Goal: Task Accomplishment & Management: Manage account settings

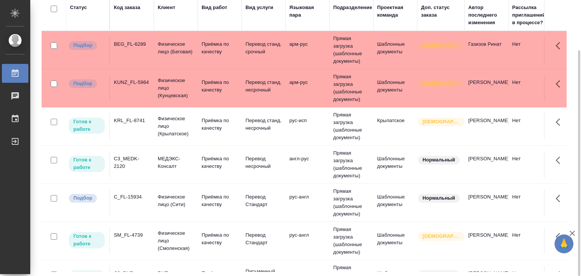
click at [147, 37] on td "BEG_FL-6289" at bounding box center [132, 50] width 44 height 26
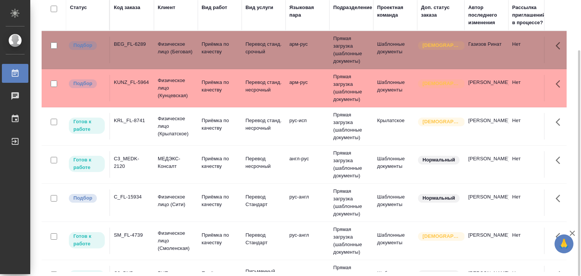
click at [118, 86] on div "KUNZ_FL-5964" at bounding box center [132, 83] width 36 height 8
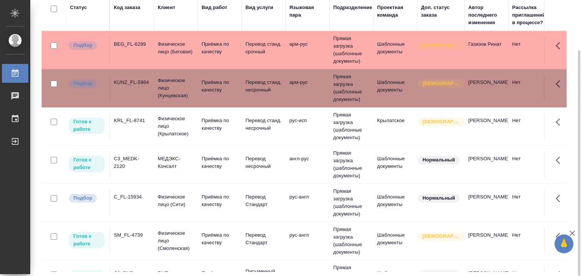
click at [132, 203] on td "C_FL-15934" at bounding box center [132, 203] width 44 height 26
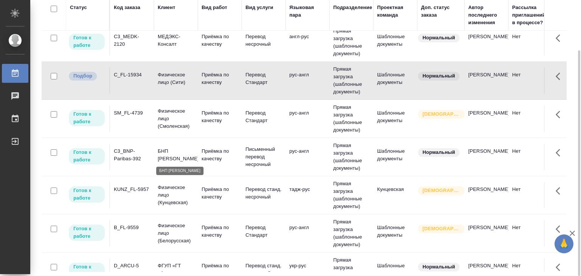
scroll to position [275, 0]
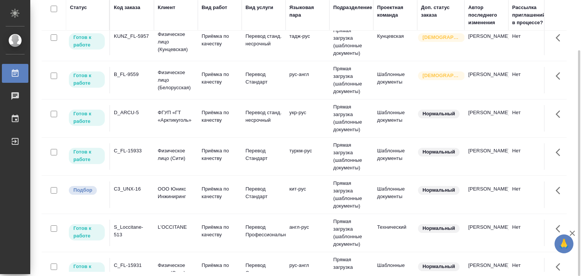
click at [149, 196] on td "C3_UNX-16" at bounding box center [132, 195] width 44 height 26
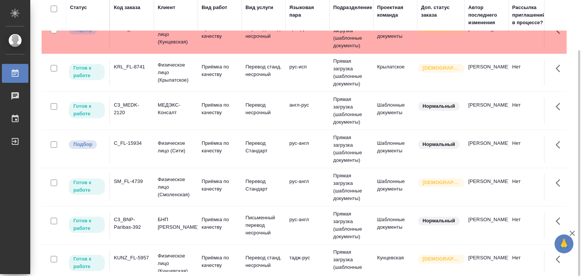
scroll to position [0, 0]
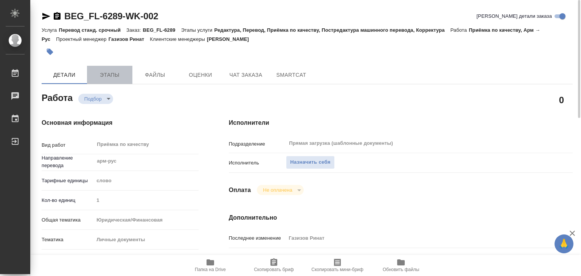
click at [113, 78] on span "Этапы" at bounding box center [110, 74] width 36 height 9
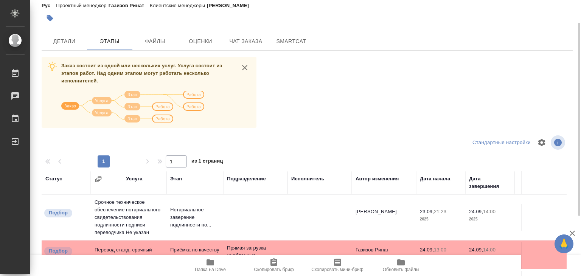
scroll to position [33, 0]
click at [76, 43] on span "Детали" at bounding box center [64, 41] width 36 height 9
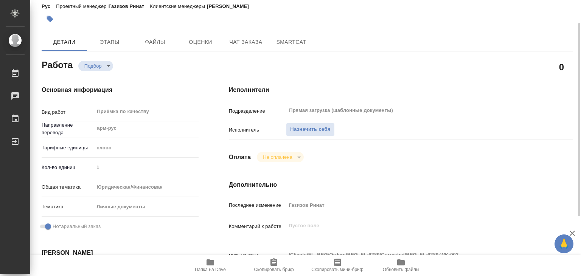
type textarea "x"
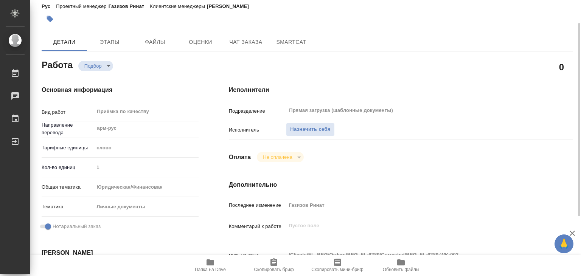
type textarea "x"
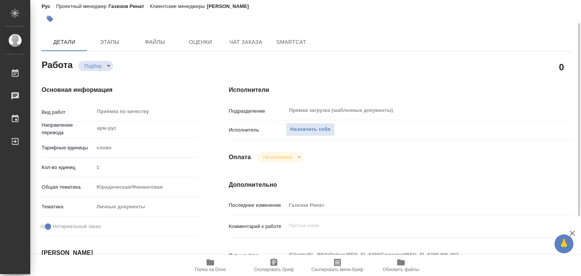
type textarea "x"
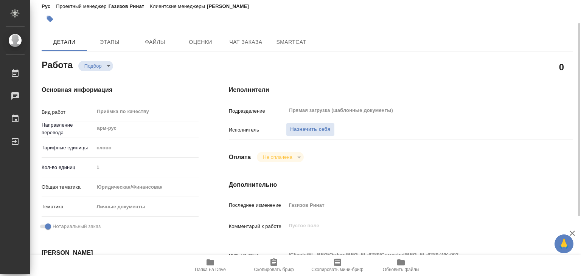
type textarea "x"
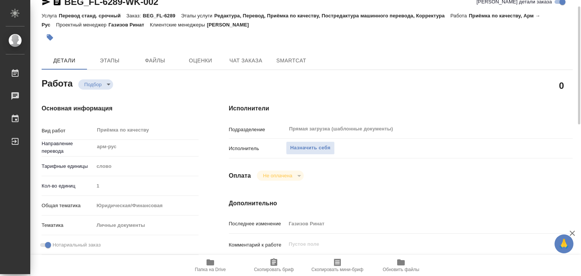
scroll to position [15, 0]
click at [219, 271] on span "Папка на Drive" at bounding box center [210, 269] width 31 height 5
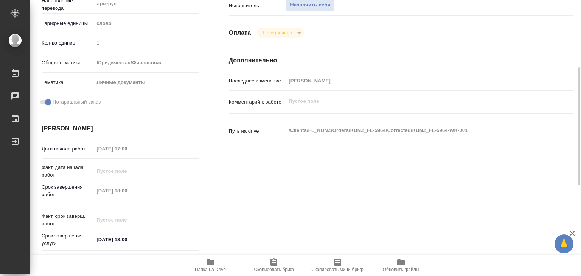
scroll to position [158, 0]
click at [200, 258] on span "Папка на Drive" at bounding box center [210, 265] width 54 height 14
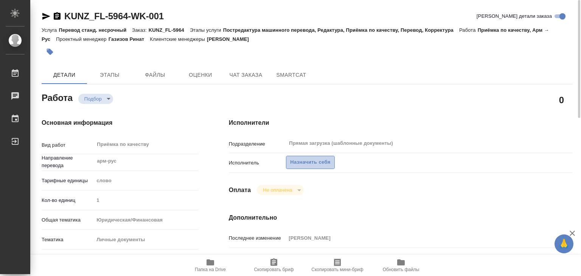
click at [303, 159] on span "Назначить себя" at bounding box center [310, 162] width 40 height 9
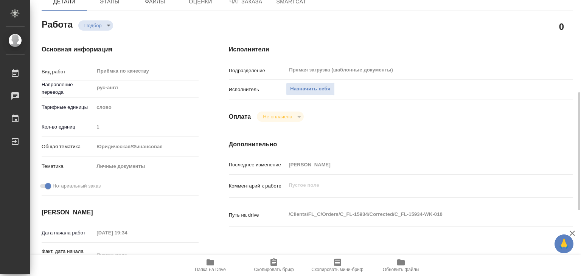
scroll to position [61, 0]
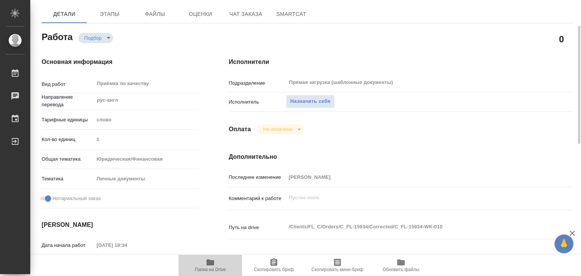
click at [210, 265] on icon "button" at bounding box center [210, 262] width 9 height 9
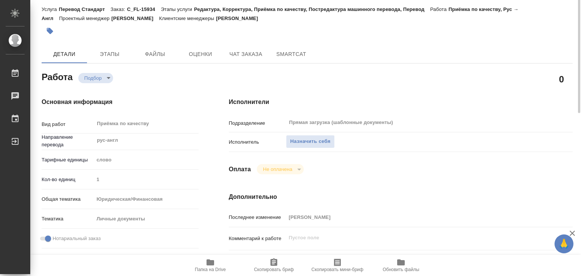
scroll to position [0, 0]
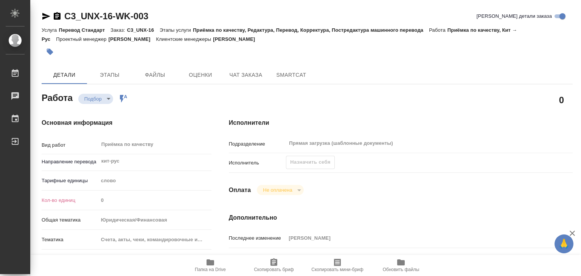
click at [319, 166] on div "Назначить себя" at bounding box center [310, 162] width 48 height 13
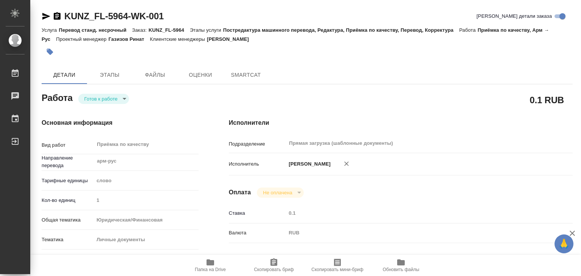
type textarea "x"
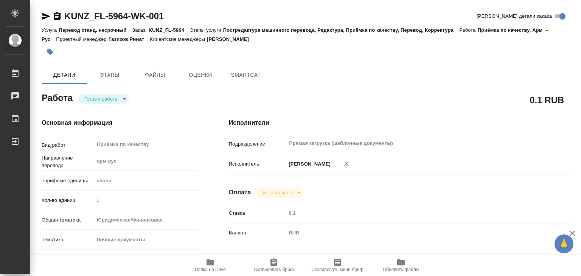
type textarea "x"
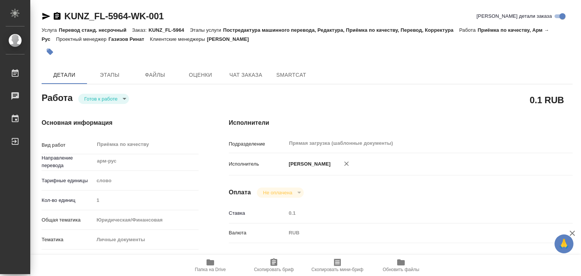
type textarea "x"
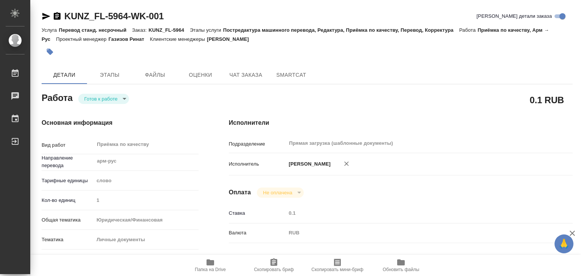
type textarea "x"
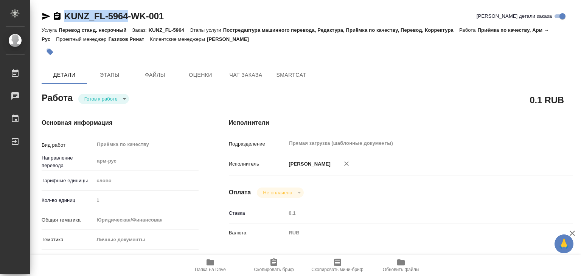
drag, startPoint x: 62, startPoint y: 9, endPoint x: 129, endPoint y: 20, distance: 67.8
copy link "KUNZ_FL-5964"
